Goal: Information Seeking & Learning: Learn about a topic

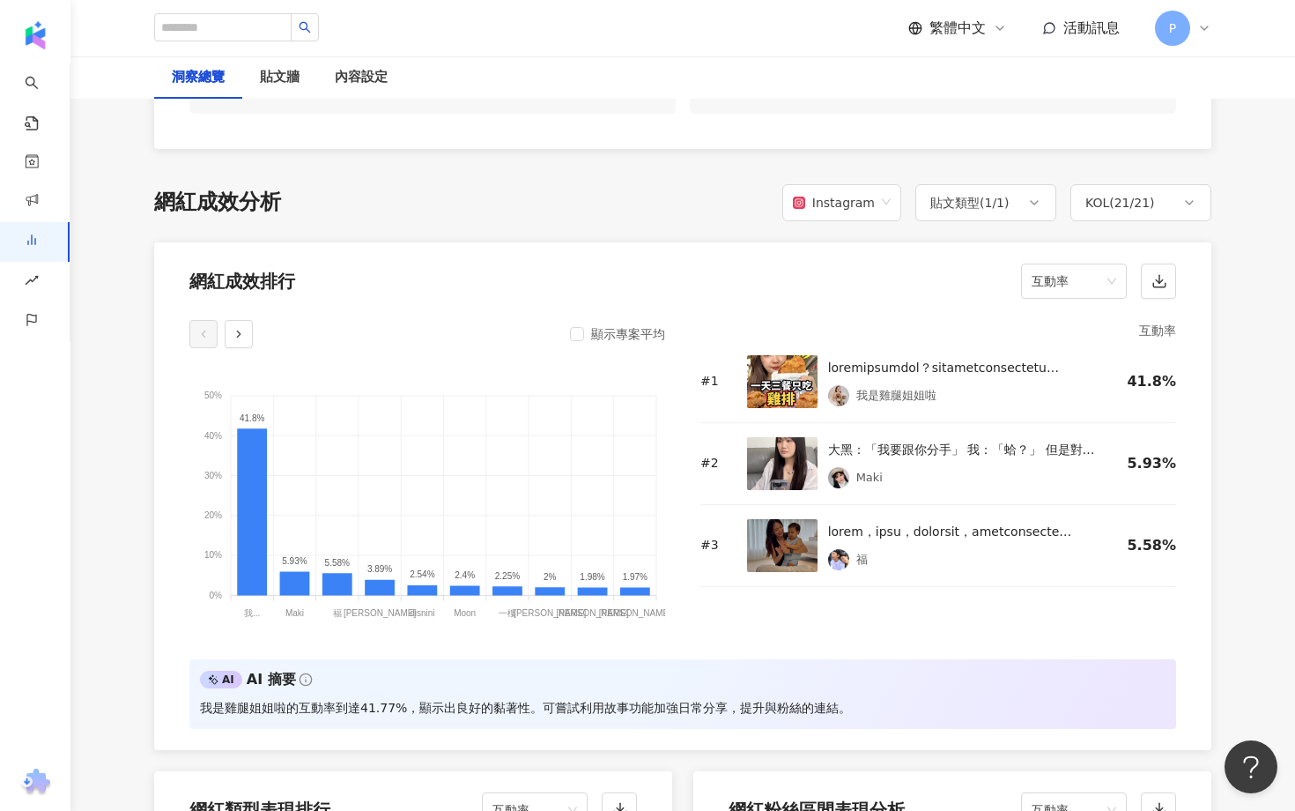
scroll to position [1259, 0]
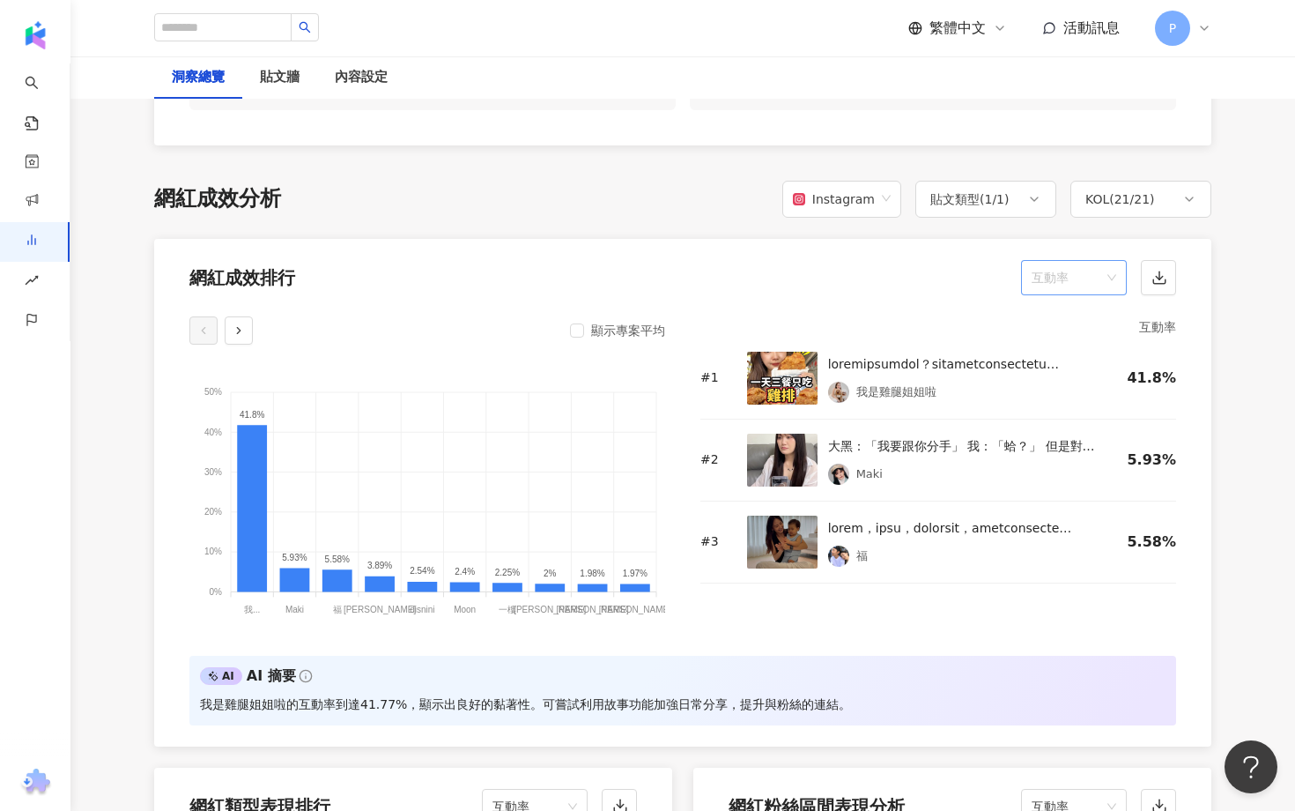
click at [1112, 272] on span "互動率" at bounding box center [1074, 277] width 85 height 33
click at [1078, 465] on div "觀看率" at bounding box center [1074, 466] width 78 height 19
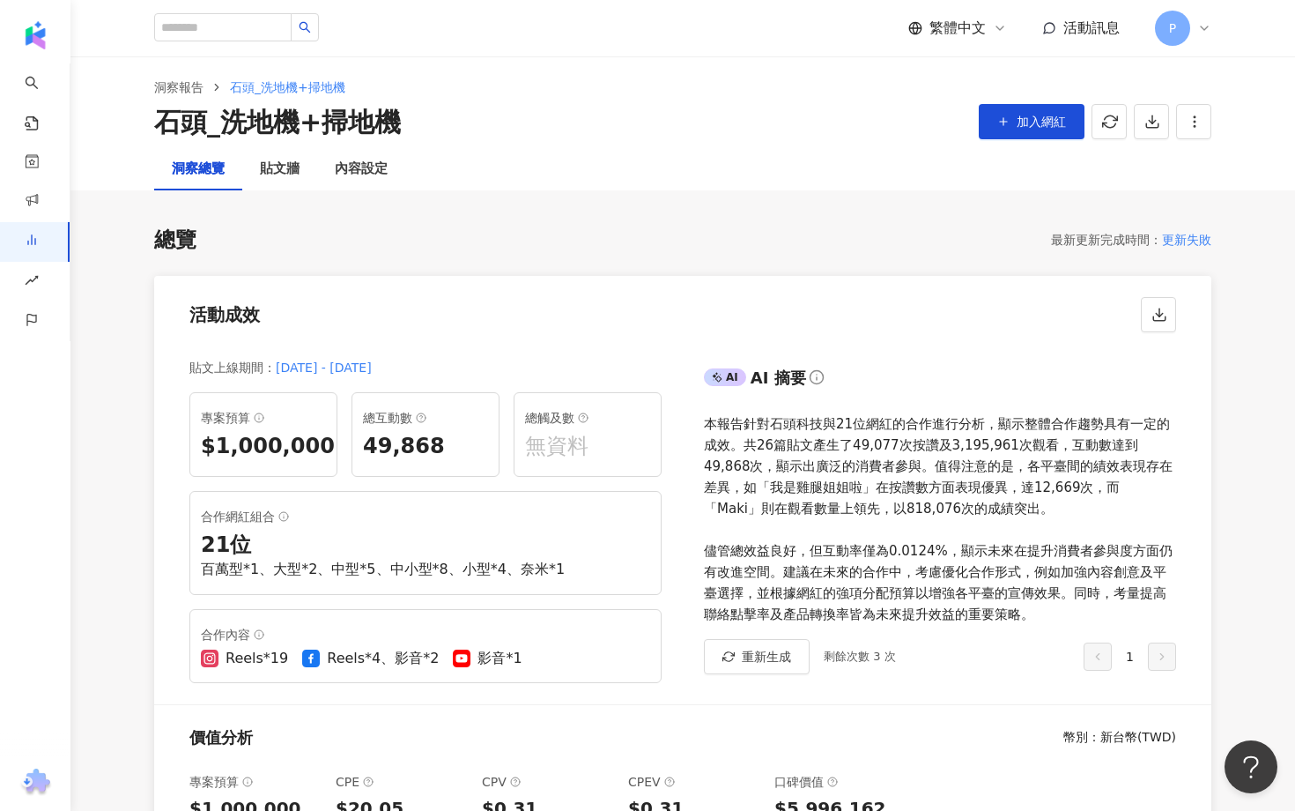
scroll to position [0, 0]
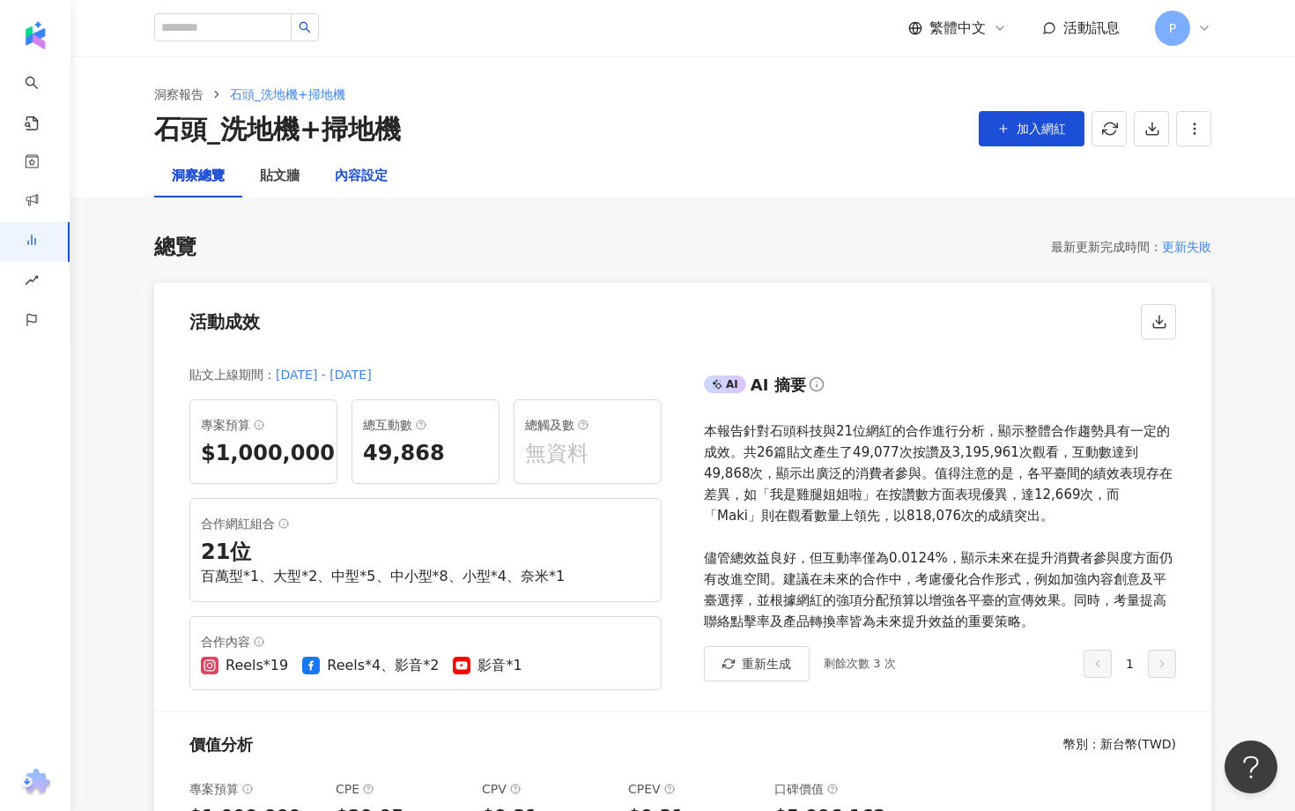
click at [385, 182] on div "內容設定" at bounding box center [361, 176] width 53 height 21
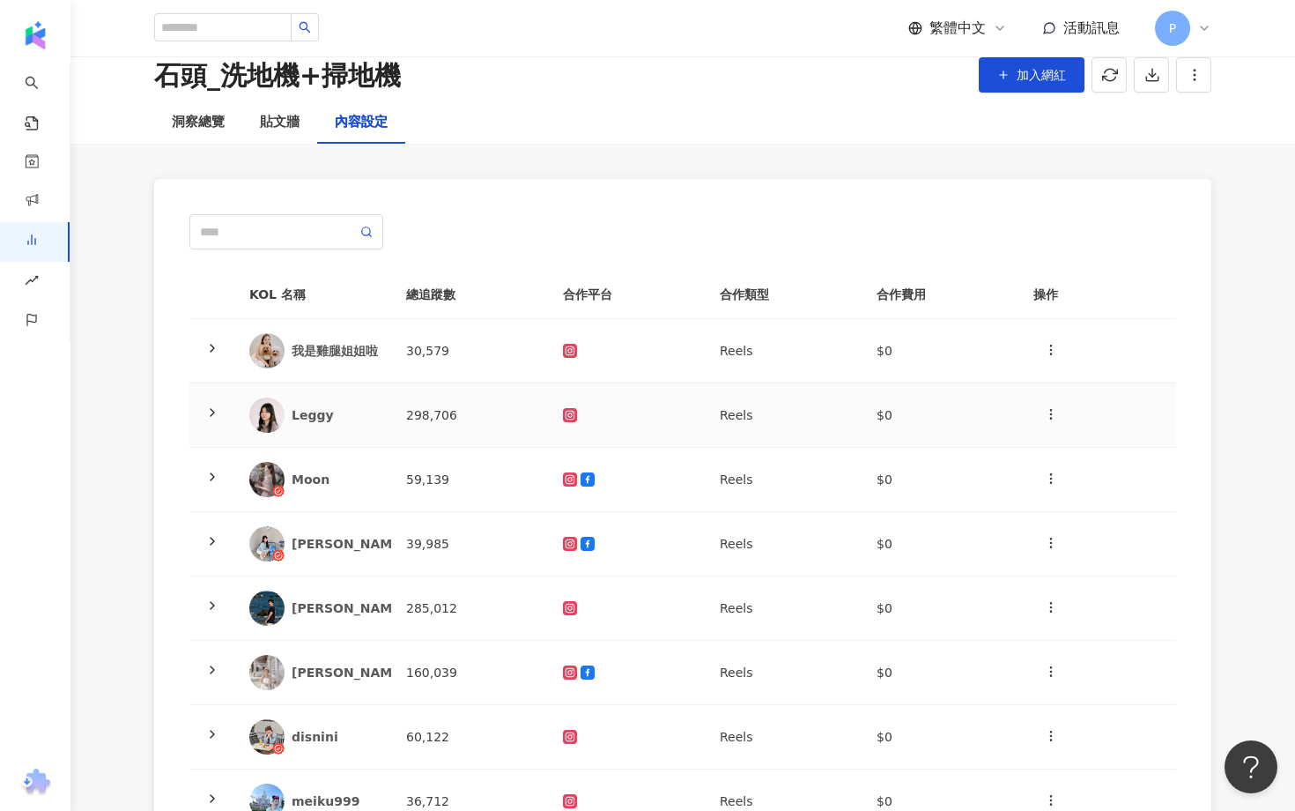
scroll to position [367, 0]
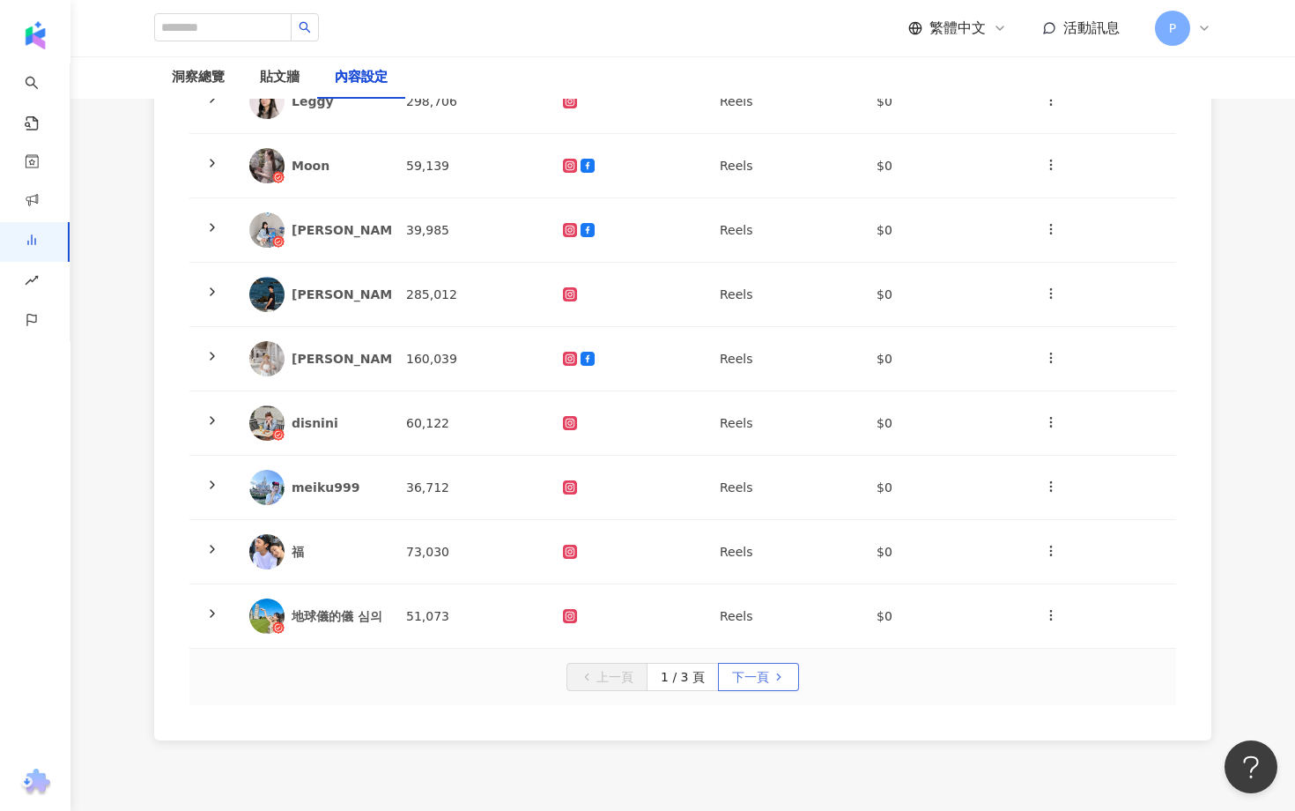
click at [732, 674] on span "下一頁" at bounding box center [750, 677] width 37 height 28
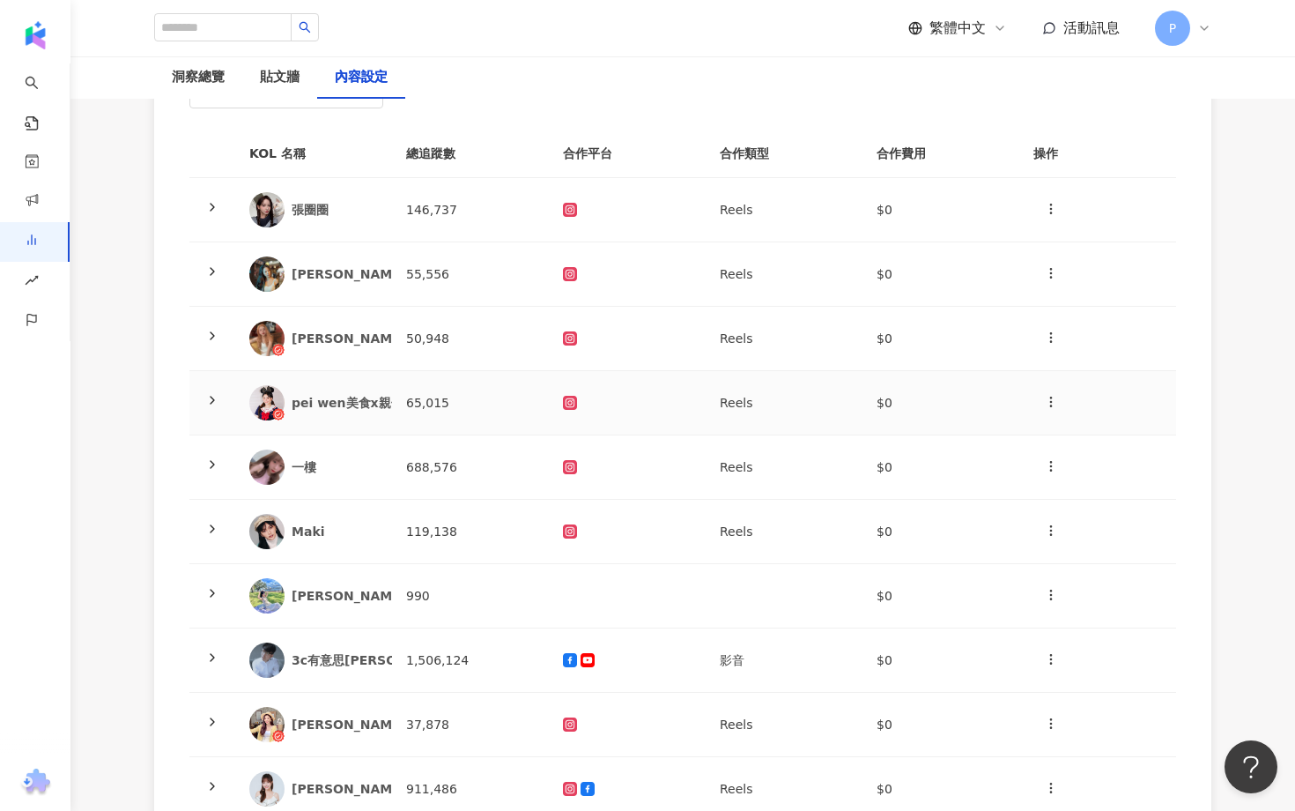
scroll to position [189, 0]
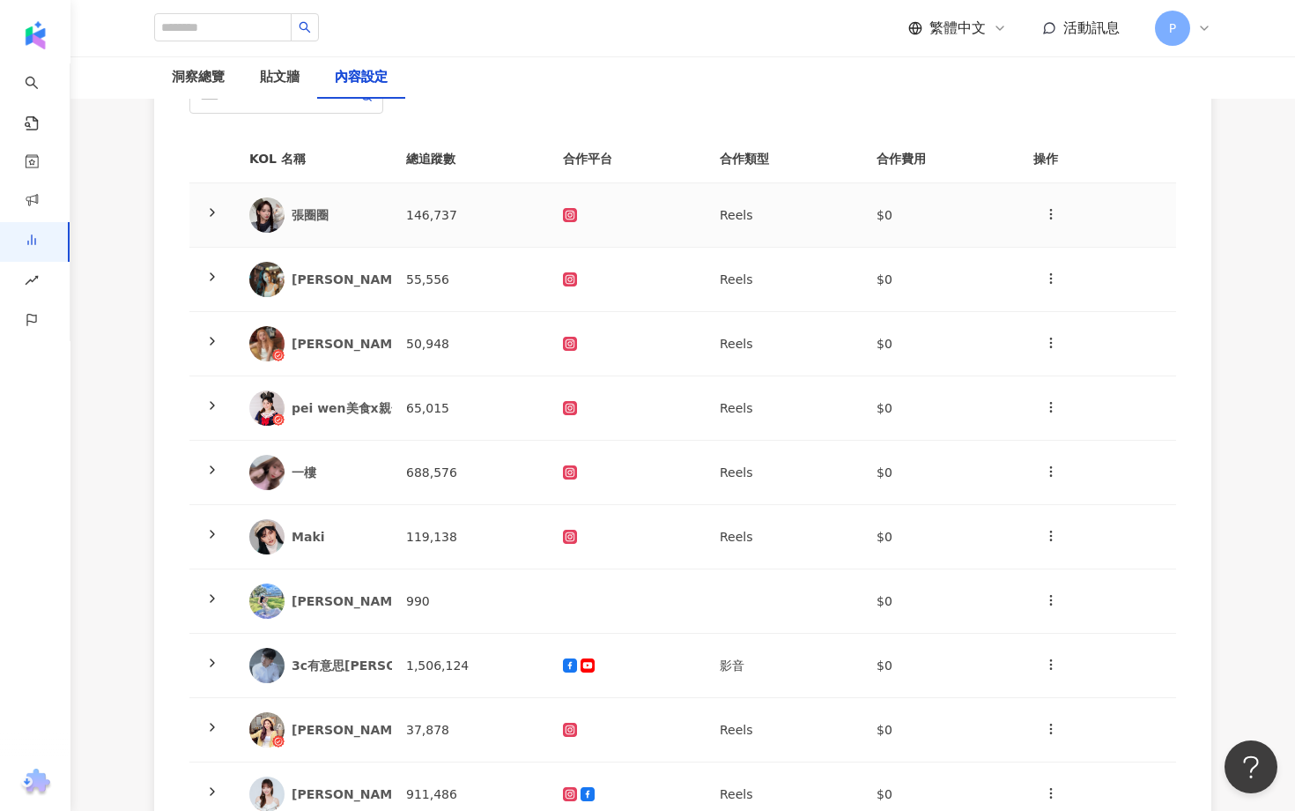
click at [219, 212] on icon at bounding box center [212, 212] width 14 height 14
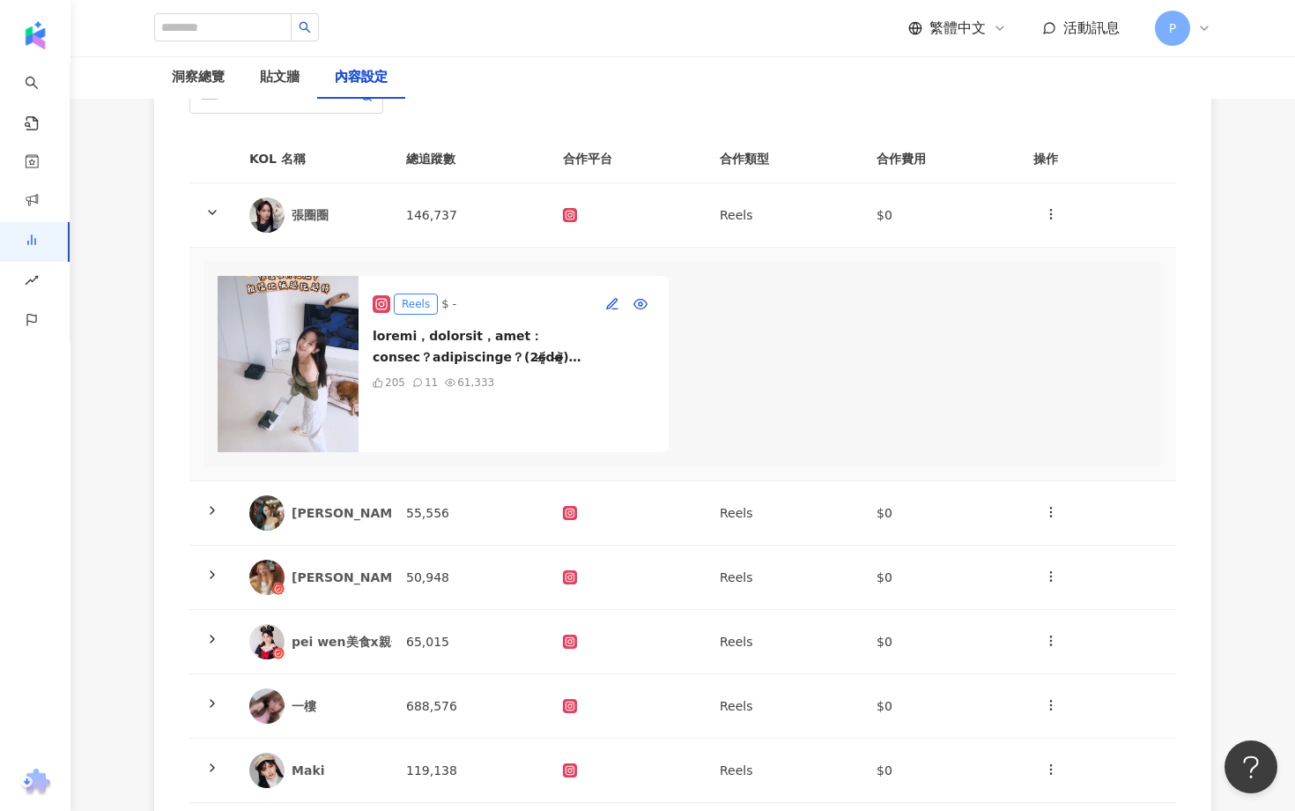
click at [302, 352] on img at bounding box center [288, 364] width 141 height 176
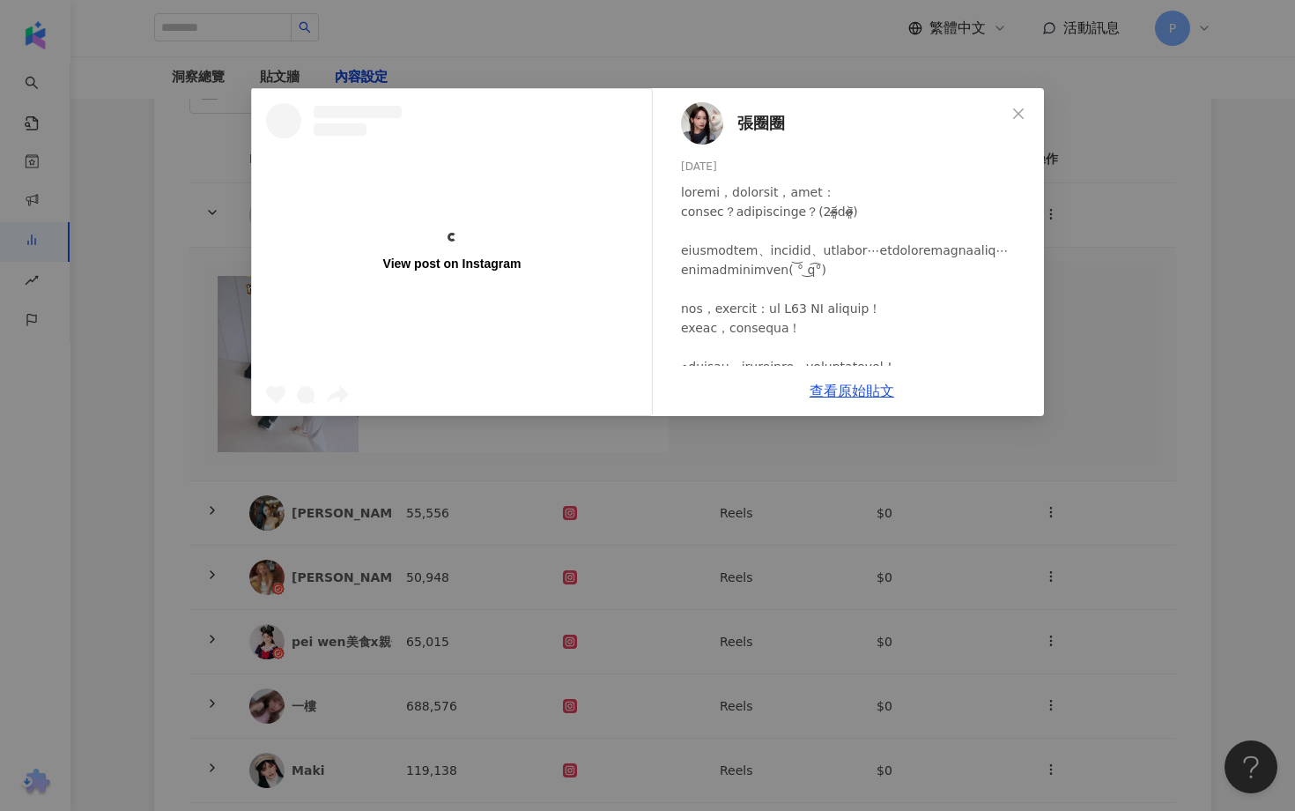
click at [859, 395] on div at bounding box center [855, 405] width 349 height 446
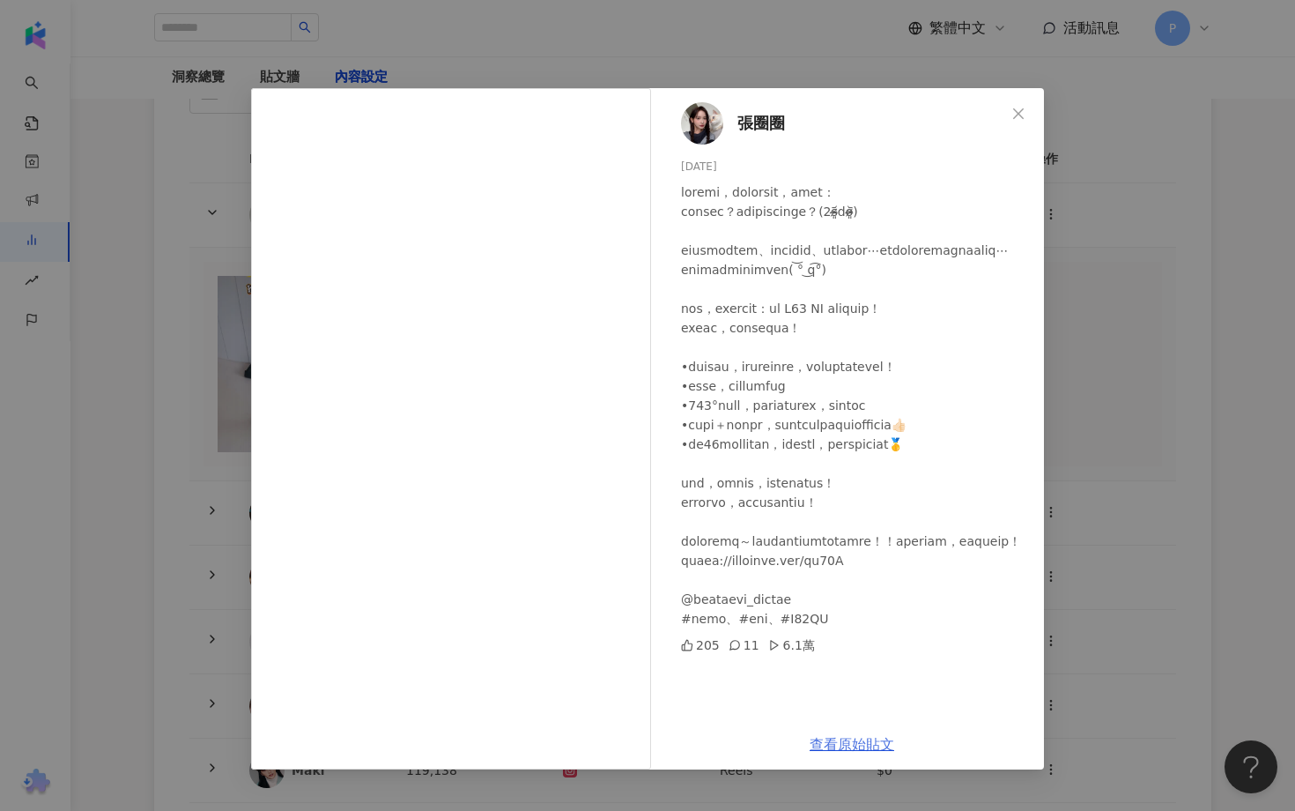
click at [847, 747] on link "查看原始貼文" at bounding box center [852, 744] width 85 height 17
